Goal: Information Seeking & Learning: Find specific fact

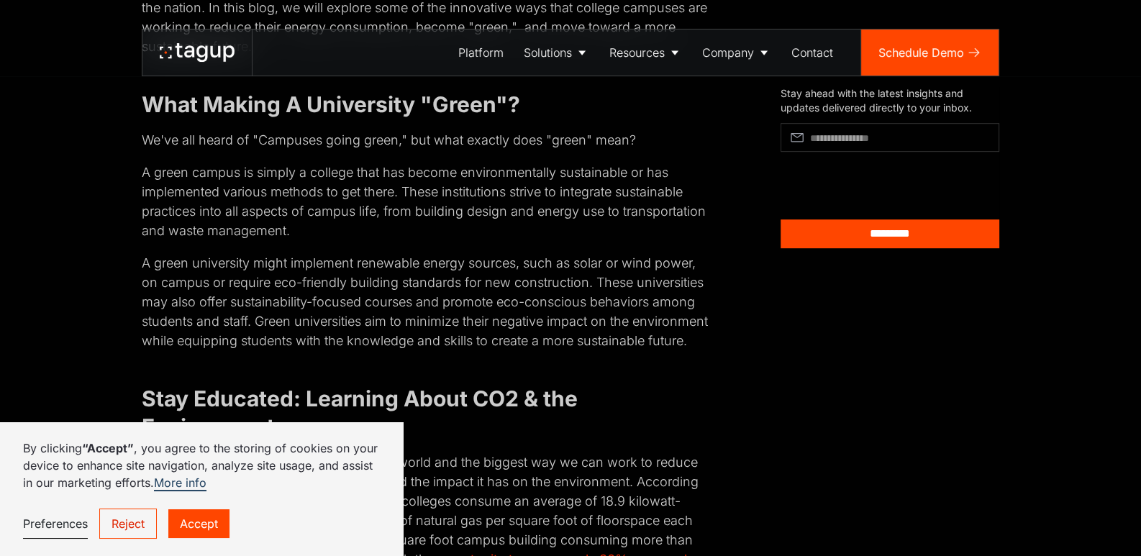
scroll to position [1391, 0]
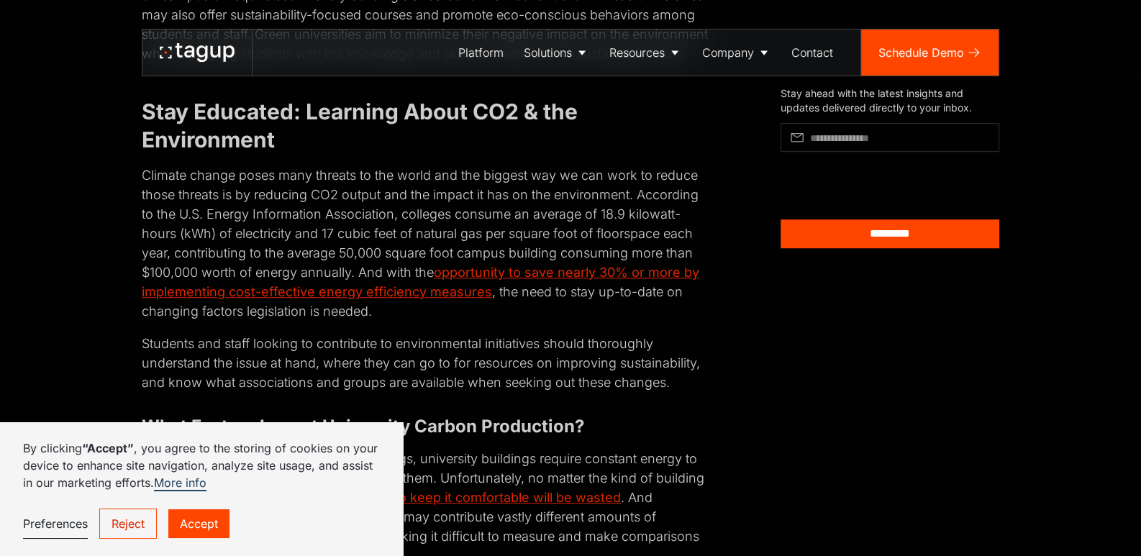
click at [429, 249] on p "Climate change poses many threats to the world and the biggest way we can work …" at bounding box center [427, 242] width 570 height 155
click at [649, 213] on p "Climate change poses many threats to the world and the biggest way we can work …" at bounding box center [427, 242] width 570 height 155
click at [194, 522] on link "Accept" at bounding box center [198, 523] width 61 height 29
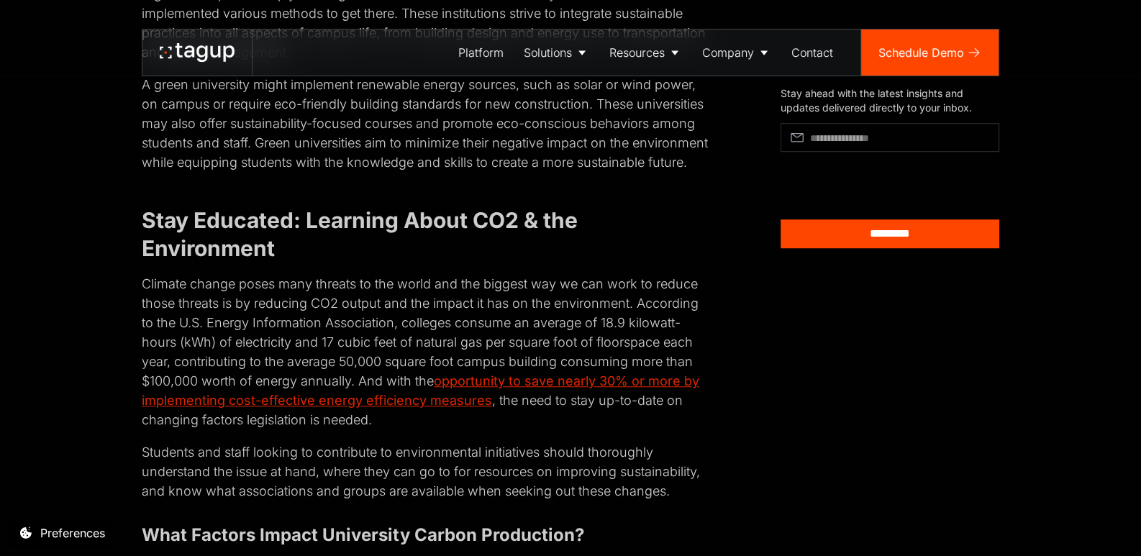
scroll to position [1285, 0]
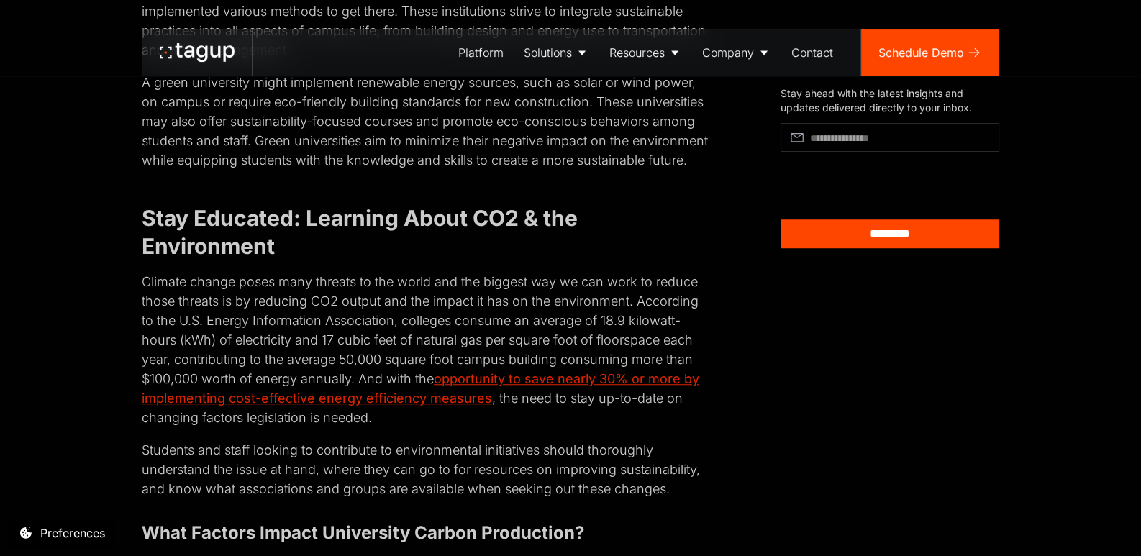
click at [629, 339] on p "Climate change poses many threats to the world and the biggest way we can work …" at bounding box center [427, 349] width 570 height 155
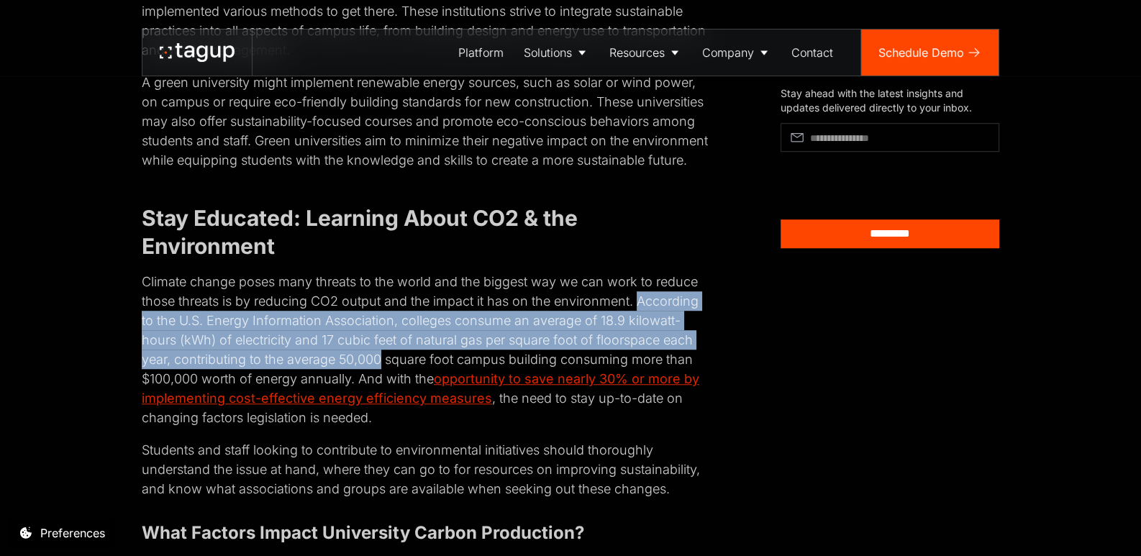
drag, startPoint x: 637, startPoint y: 314, endPoint x: 381, endPoint y: 388, distance: 267.3
click at [381, 388] on p "Climate change poses many threats to the world and the biggest way we can work …" at bounding box center [427, 349] width 570 height 155
click at [277, 373] on p "Climate change poses many threats to the world and the biggest way we can work …" at bounding box center [427, 349] width 570 height 155
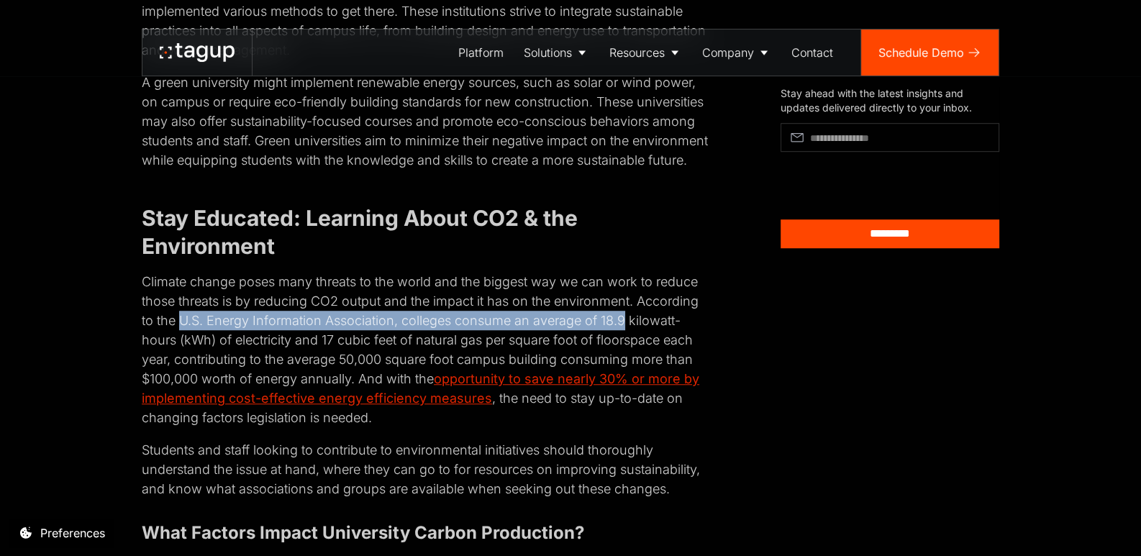
drag, startPoint x: 179, startPoint y: 342, endPoint x: 627, endPoint y: 340, distance: 447.5
click at [627, 340] on p "Climate change poses many threats to the world and the biggest way we can work …" at bounding box center [427, 349] width 570 height 155
copy p "U.S. Energy Information Association, colleges consume an average of 18.9"
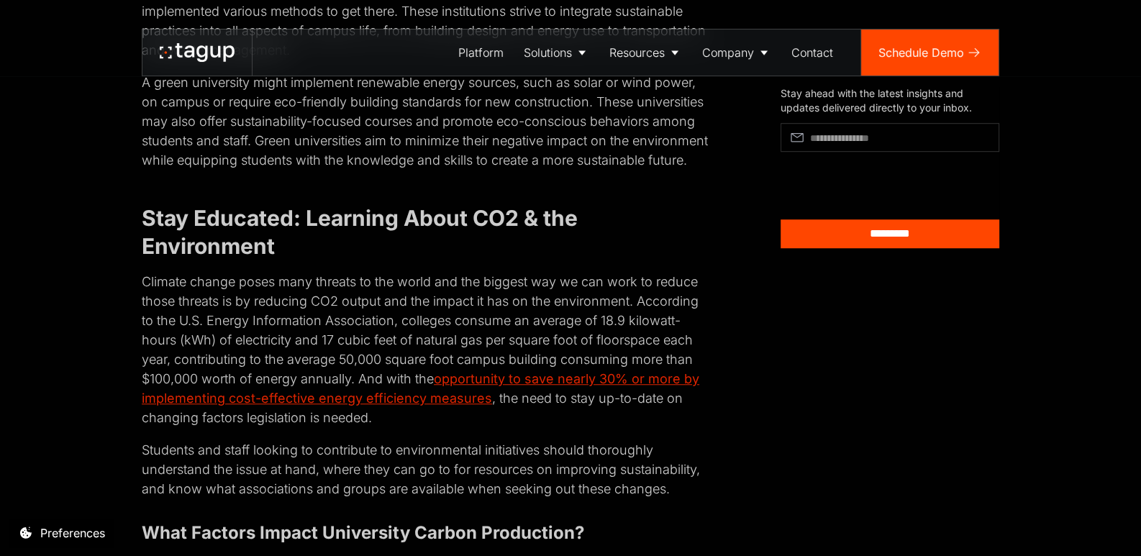
click at [255, 328] on p "Climate change poses many threats to the world and the biggest way we can work …" at bounding box center [427, 349] width 570 height 155
click at [407, 304] on p "Climate change poses many threats to the world and the biggest way we can work …" at bounding box center [427, 349] width 570 height 155
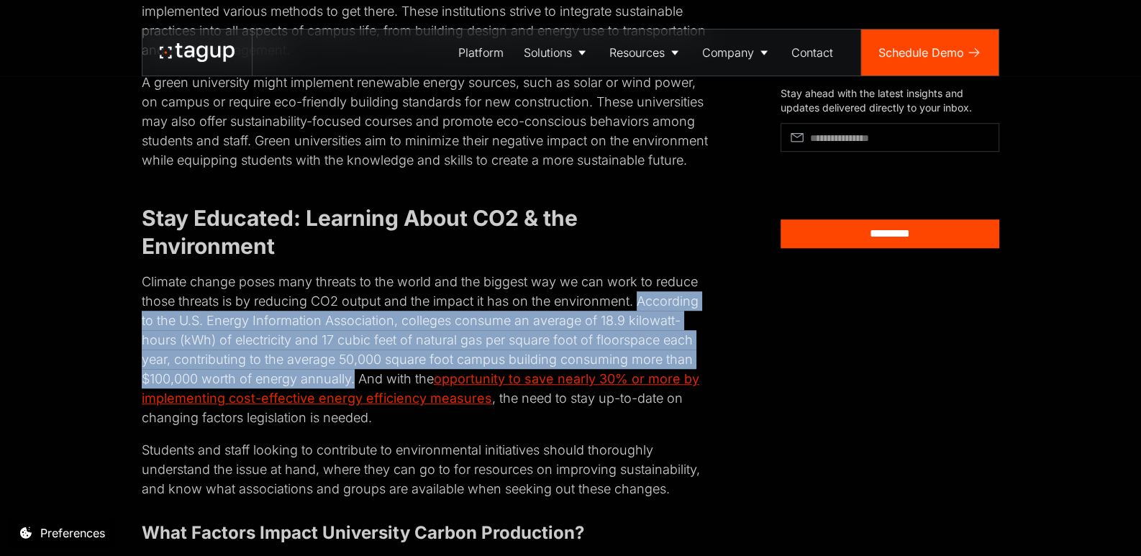
drag, startPoint x: 637, startPoint y: 319, endPoint x: 355, endPoint y: 394, distance: 292.5
click at [355, 394] on p "Climate change poses many threats to the world and the biggest way we can work …" at bounding box center [427, 349] width 570 height 155
copy p "According to the U.S. Energy Information Association, colleges consume an avera…"
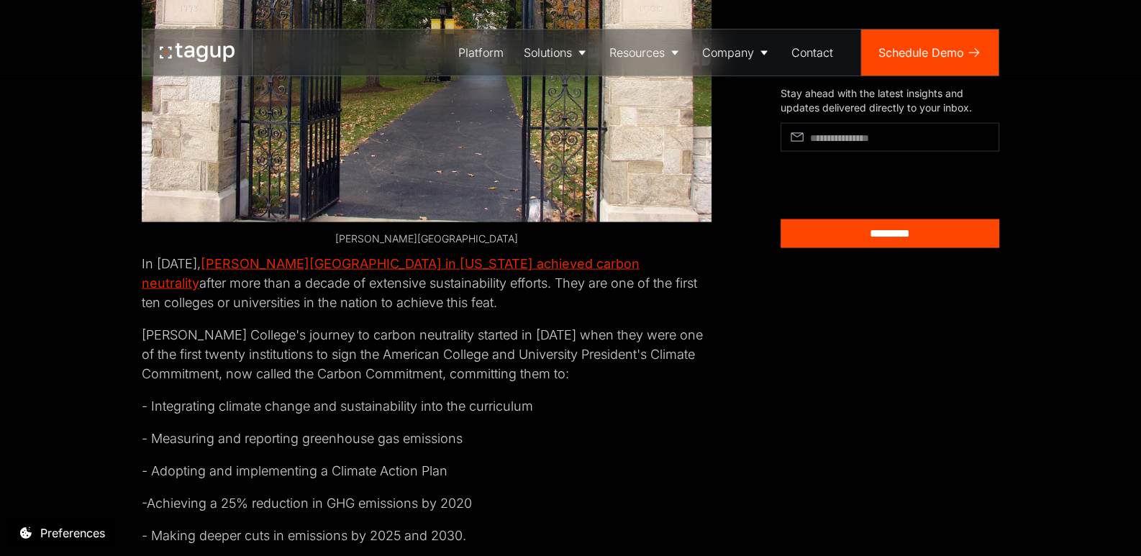
scroll to position [3885, 0]
